Goal: Information Seeking & Learning: Learn about a topic

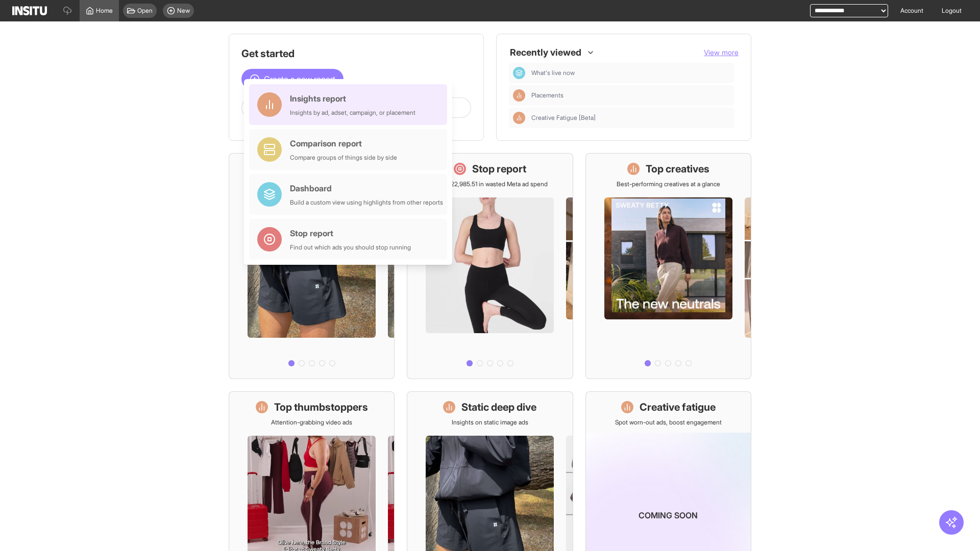
click at [351, 105] on div "Insights report Insights by ad, adset, campaign, or placement" at bounding box center [353, 104] width 126 height 24
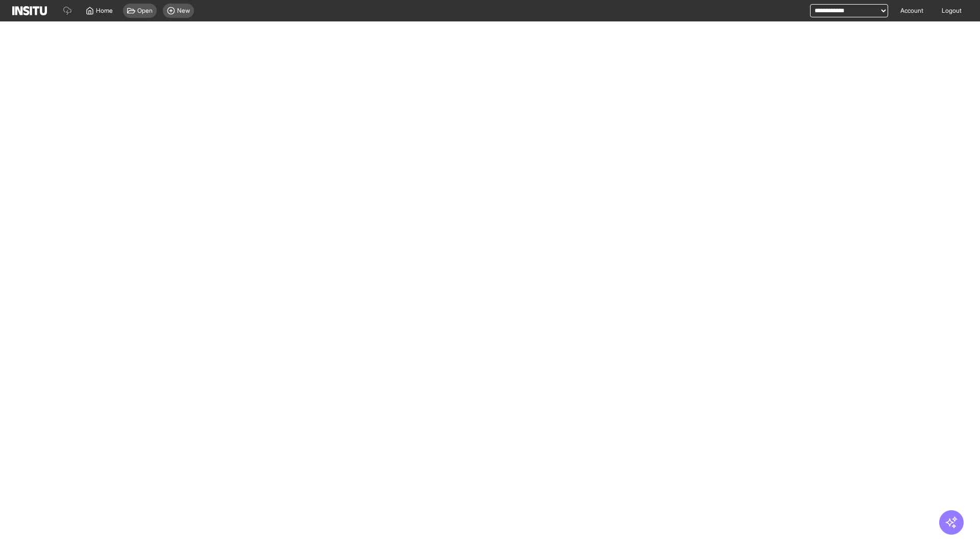
select select "**"
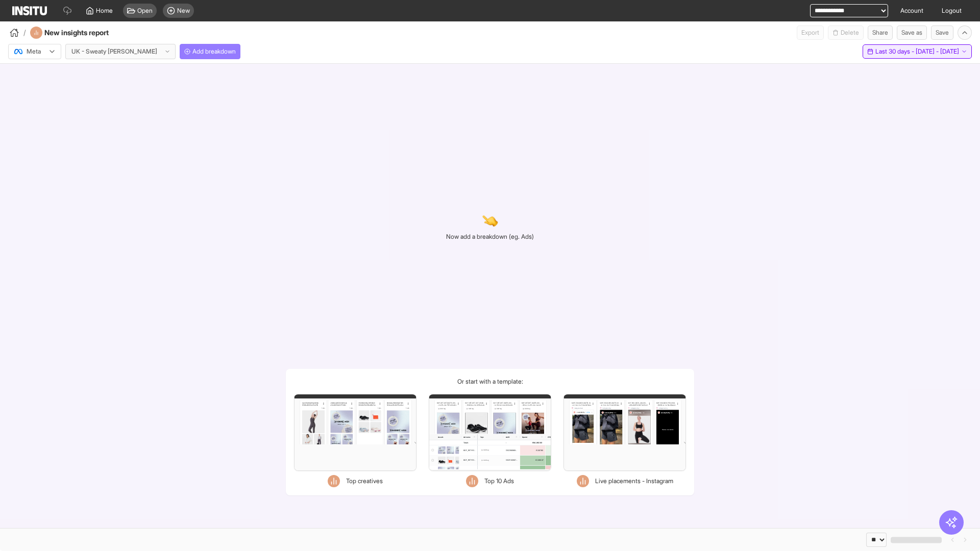
click at [895, 52] on span "Last 30 days - [DATE] - [DATE]" at bounding box center [917, 51] width 84 height 8
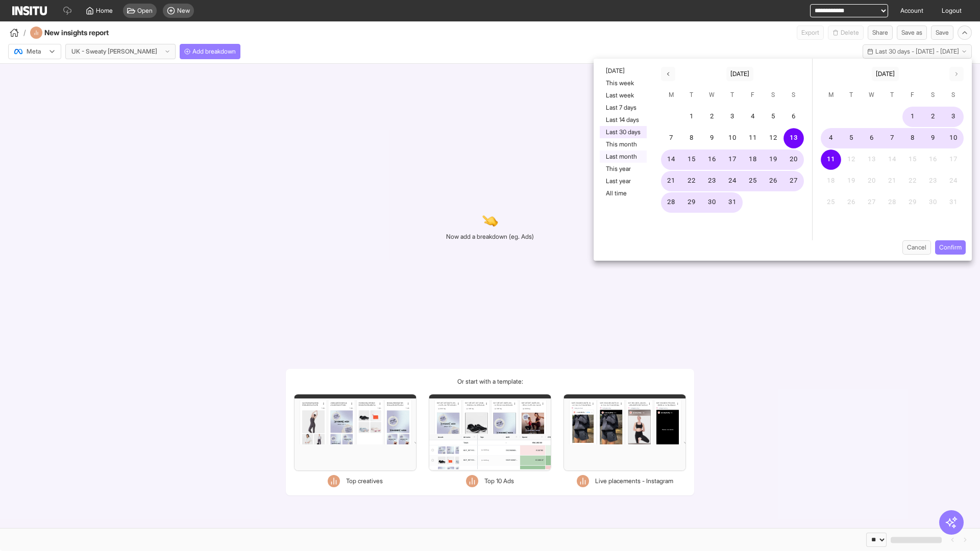
click at [622, 157] on button "Last month" at bounding box center [623, 157] width 47 height 12
